Goal: Check status: Check status

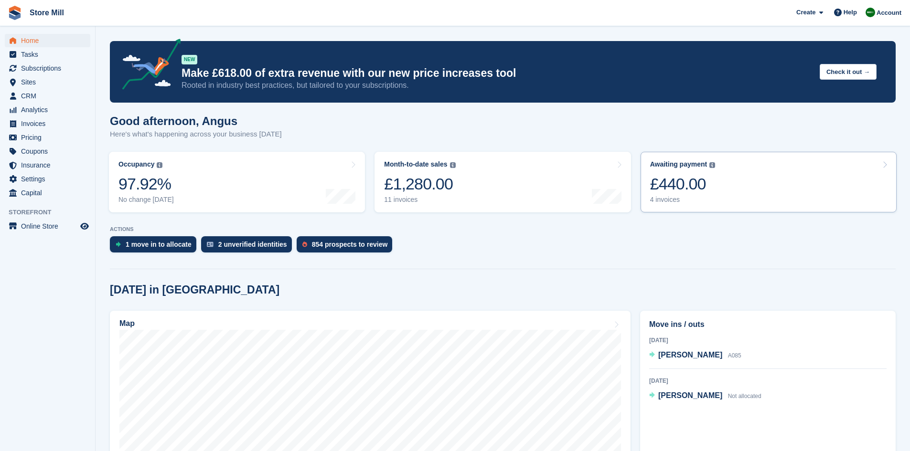
click at [766, 196] on link "Awaiting payment The total outstanding balance on all open invoices. £440.00 4 …" at bounding box center [768, 182] width 256 height 61
click at [472, 154] on link "Month-to-date sales The sum of all finalised invoices generated this month to d…" at bounding box center [502, 182] width 256 height 61
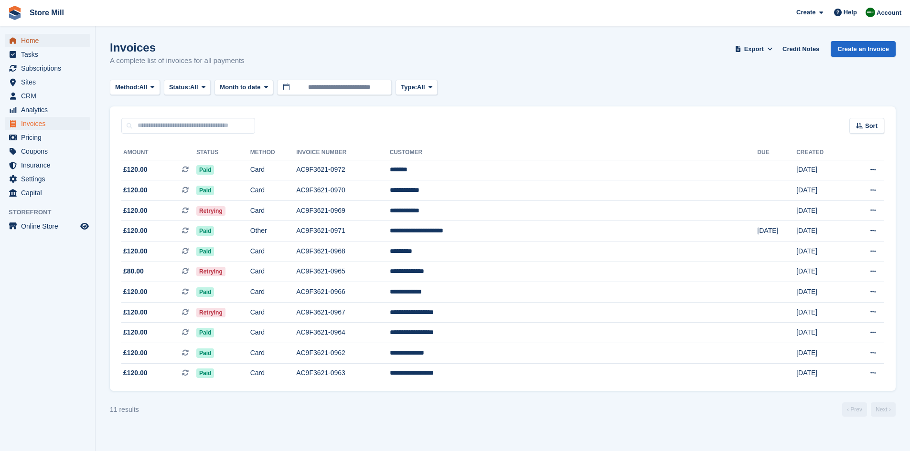
click at [48, 41] on span "Home" at bounding box center [49, 40] width 57 height 13
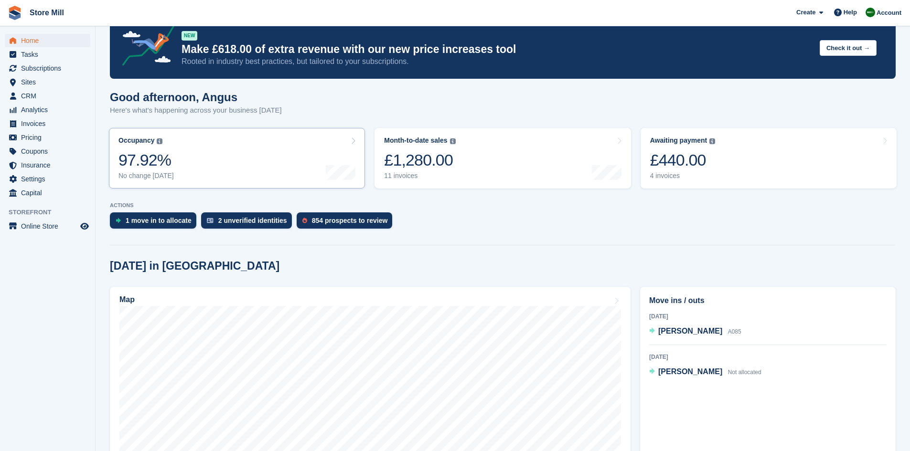
scroll to position [23, 0]
